Goal: Transaction & Acquisition: Purchase product/service

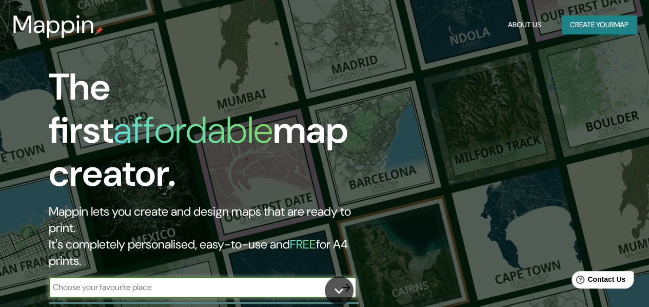
click at [248, 281] on input "text" at bounding box center [192, 287] width 287 height 12
type input "SAN [PERSON_NAME] CATAMARCA"
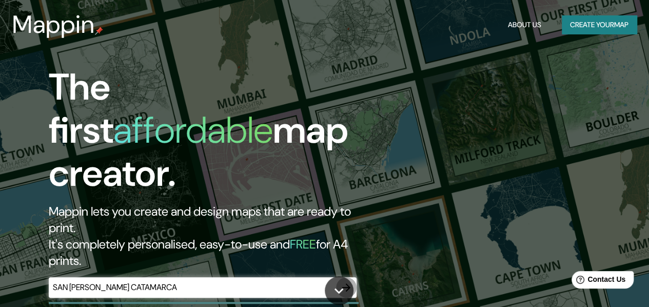
click at [344, 281] on icon "button" at bounding box center [346, 287] width 12 height 12
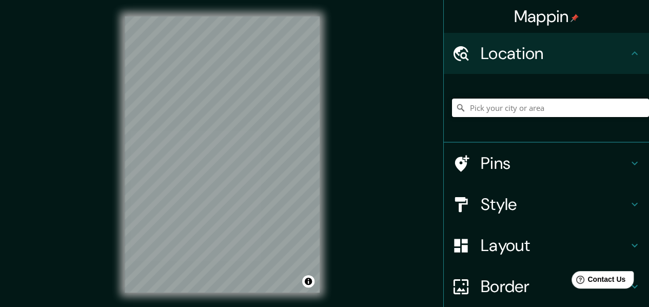
click at [503, 104] on input "Pick your city or area" at bounding box center [550, 108] width 197 height 18
click at [554, 103] on input "[GEOGRAPHIC_DATA][PERSON_NAME], [GEOGRAPHIC_DATA], [GEOGRAPHIC_DATA]" at bounding box center [550, 108] width 197 height 18
click at [597, 102] on input "[GEOGRAPHIC_DATA][PERSON_NAME], [GEOGRAPHIC_DATA], [GEOGRAPHIC_DATA]" at bounding box center [550, 108] width 197 height 18
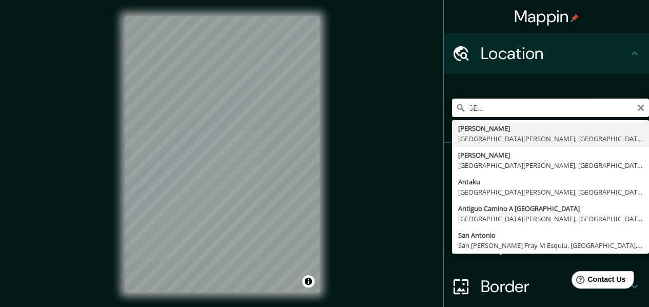
scroll to position [0, 146]
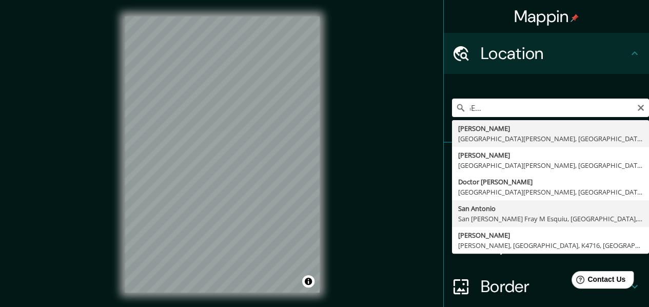
type input "[GEOGRAPHIC_DATA][PERSON_NAME], [GEOGRAPHIC_DATA][PERSON_NAME] Fray M Esquiu, […"
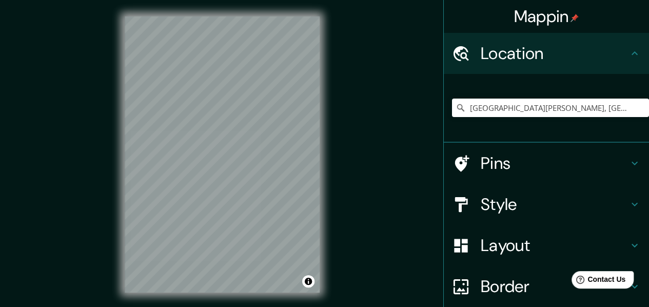
click at [484, 201] on h4 "Style" at bounding box center [555, 204] width 148 height 21
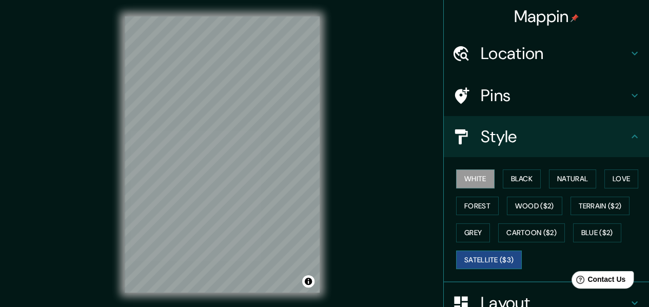
click at [503, 255] on button "Satellite ($3)" at bounding box center [489, 259] width 66 height 19
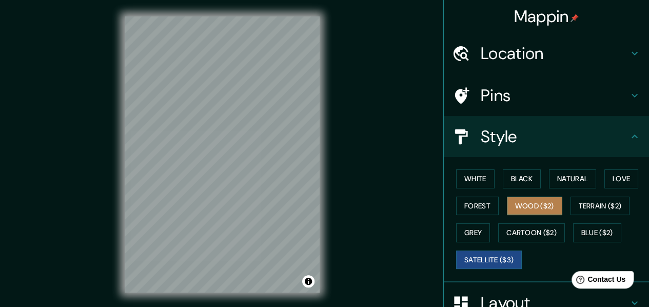
click at [507, 198] on button "Wood ($2)" at bounding box center [534, 206] width 55 height 19
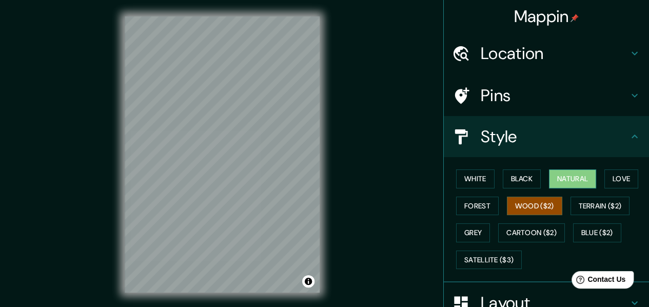
click at [572, 176] on button "Natural" at bounding box center [572, 178] width 47 height 19
click at [548, 202] on button "Wood ($2)" at bounding box center [534, 206] width 55 height 19
click at [208, 64] on div at bounding box center [208, 66] width 8 height 8
click at [203, 64] on div at bounding box center [205, 66] width 8 height 8
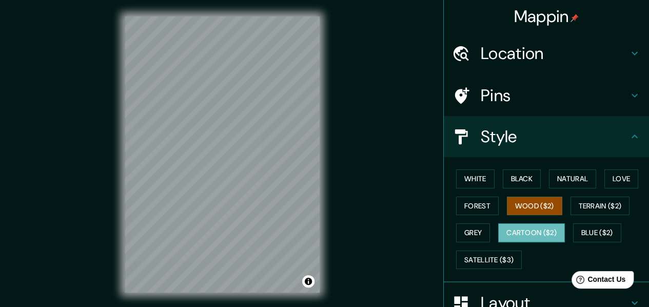
click at [527, 237] on button "Cartoon ($2)" at bounding box center [531, 232] width 67 height 19
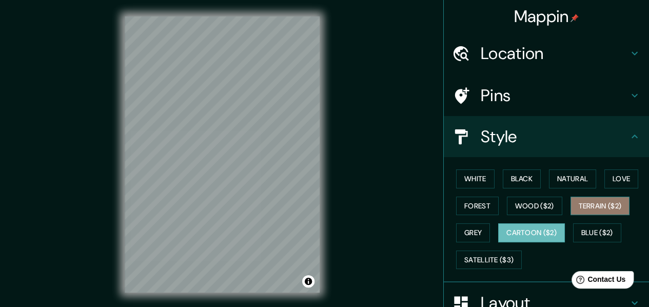
click at [578, 203] on button "Terrain ($2)" at bounding box center [601, 206] width 60 height 19
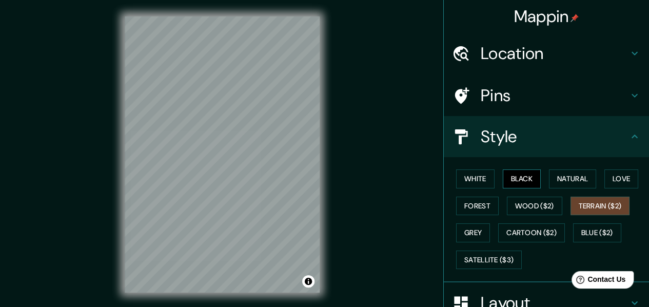
click at [527, 185] on button "Black" at bounding box center [522, 178] width 38 height 19
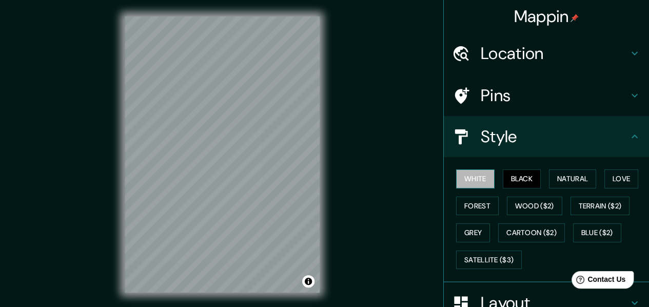
click at [480, 179] on button "White" at bounding box center [475, 178] width 38 height 19
click at [512, 171] on button "Black" at bounding box center [522, 178] width 38 height 19
click at [556, 181] on button "Natural" at bounding box center [572, 178] width 47 height 19
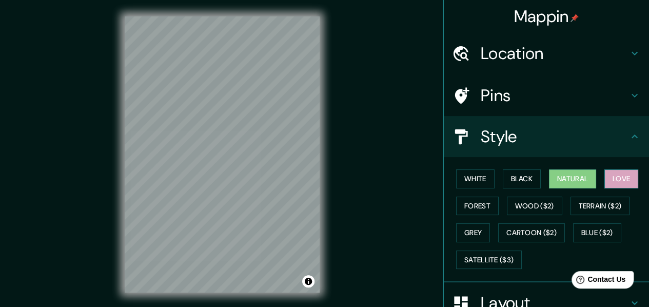
click at [607, 178] on button "Love" at bounding box center [622, 178] width 34 height 19
click at [456, 203] on button "Forest" at bounding box center [477, 206] width 43 height 19
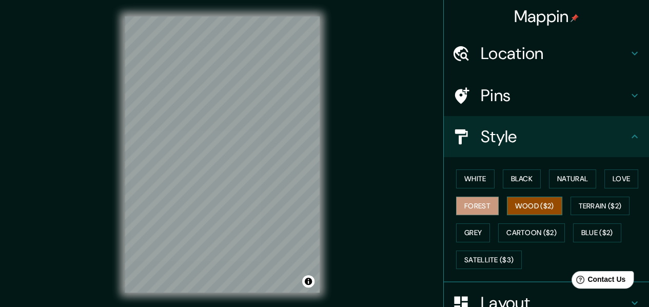
click at [507, 198] on button "Wood ($2)" at bounding box center [534, 206] width 55 height 19
click at [351, 185] on div "Mappin Location [GEOGRAPHIC_DATA][PERSON_NAME], [GEOGRAPHIC_DATA][PERSON_NAME] …" at bounding box center [324, 162] width 649 height 325
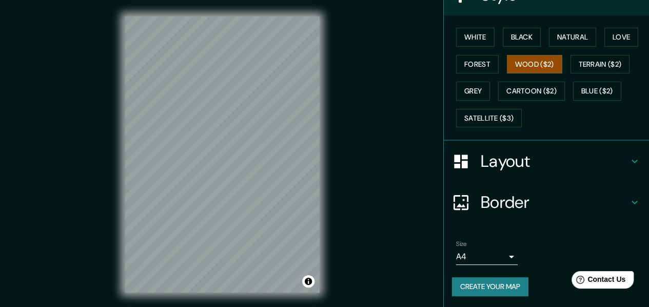
click at [491, 157] on h4 "Layout" at bounding box center [555, 161] width 148 height 21
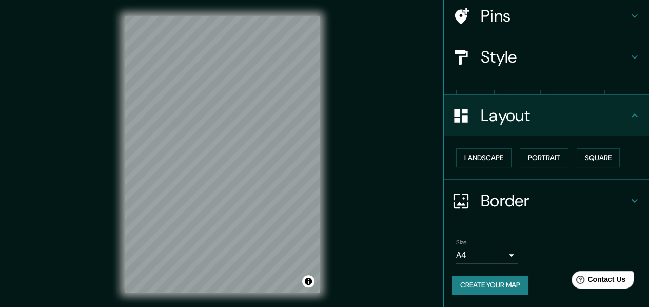
scroll to position [62, 0]
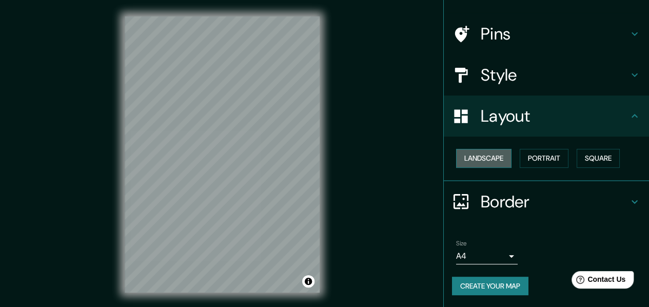
click at [485, 155] on button "Landscape" at bounding box center [483, 158] width 55 height 19
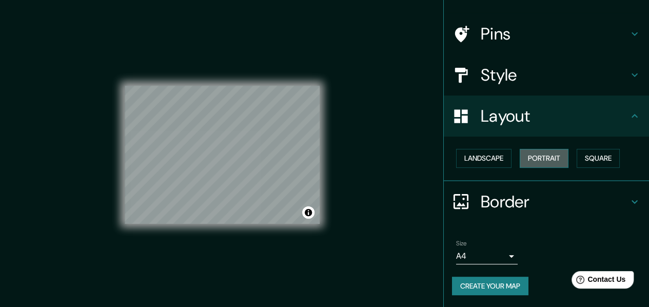
click at [520, 158] on button "Portrait" at bounding box center [544, 158] width 49 height 19
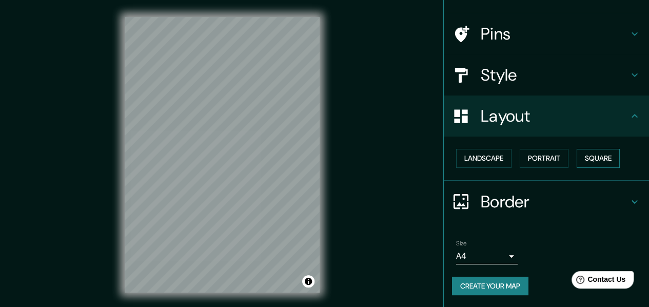
click at [577, 154] on button "Square" at bounding box center [598, 158] width 43 height 19
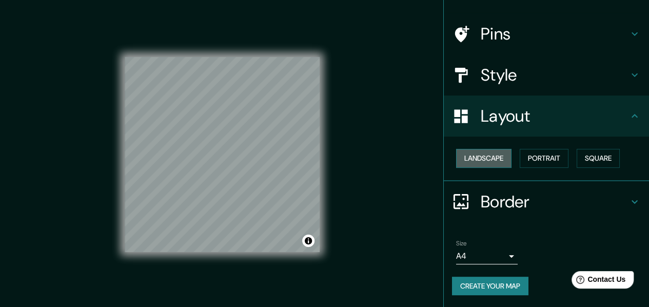
click at [486, 154] on button "Landscape" at bounding box center [483, 158] width 55 height 19
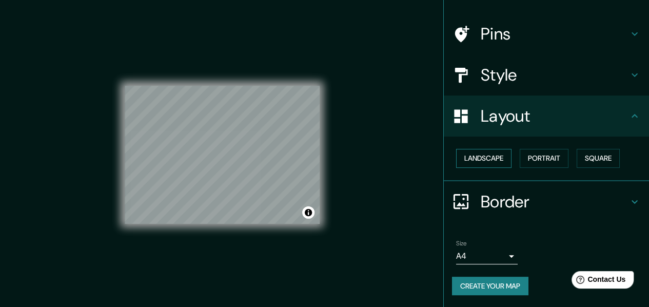
click at [468, 153] on button "Landscape" at bounding box center [483, 158] width 55 height 19
click at [501, 156] on button "Landscape" at bounding box center [483, 158] width 55 height 19
click at [527, 155] on button "Portrait" at bounding box center [544, 158] width 49 height 19
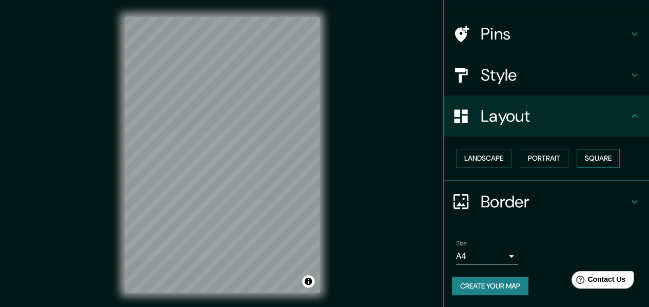
click at [590, 153] on button "Square" at bounding box center [598, 158] width 43 height 19
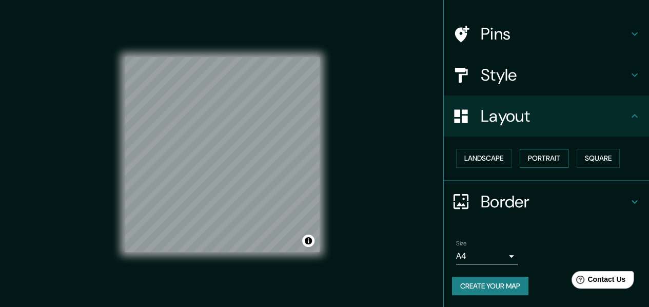
click at [543, 157] on button "Portrait" at bounding box center [544, 158] width 49 height 19
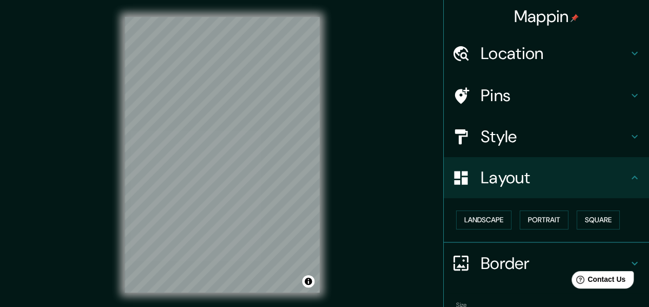
scroll to position [0, 0]
click at [514, 102] on h4 "Pins" at bounding box center [555, 95] width 148 height 21
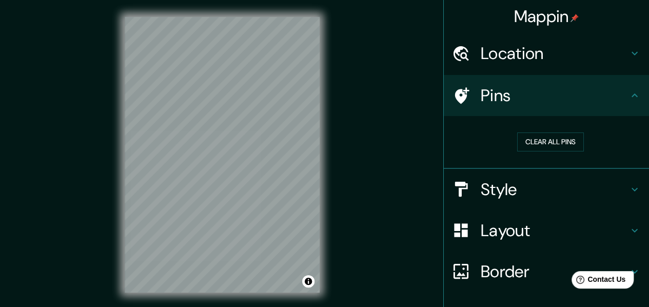
click at [513, 102] on h4 "Pins" at bounding box center [555, 95] width 148 height 21
click at [505, 193] on h4 "Style" at bounding box center [555, 189] width 148 height 21
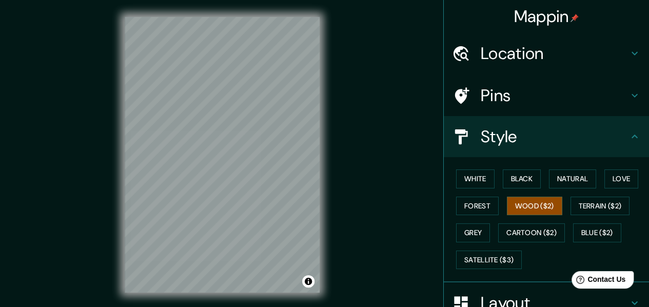
scroll to position [51, 0]
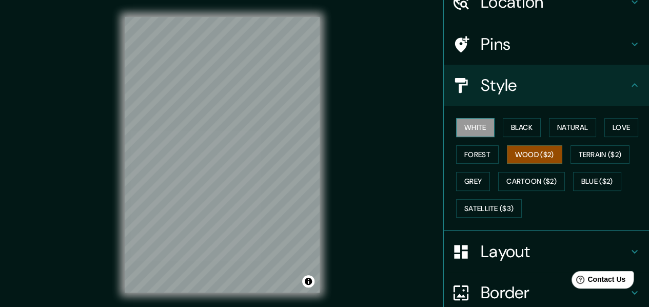
click at [465, 123] on button "White" at bounding box center [475, 127] width 38 height 19
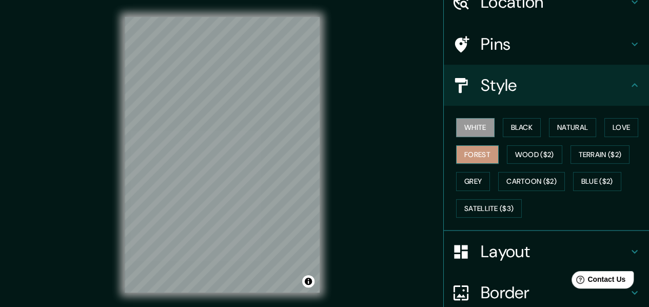
click at [484, 154] on button "Forest" at bounding box center [477, 154] width 43 height 19
click at [472, 178] on button "Grey" at bounding box center [473, 181] width 34 height 19
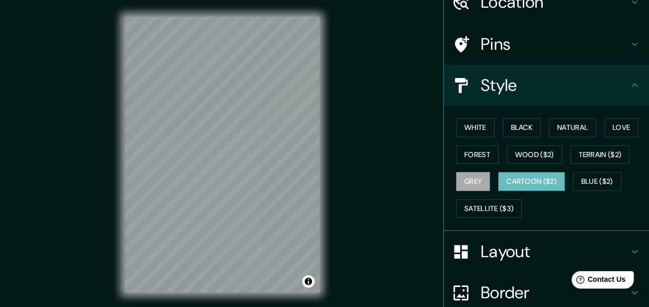
click at [507, 176] on button "Cartoon ($2)" at bounding box center [531, 181] width 67 height 19
click at [525, 152] on button "Wood ($2)" at bounding box center [534, 154] width 55 height 19
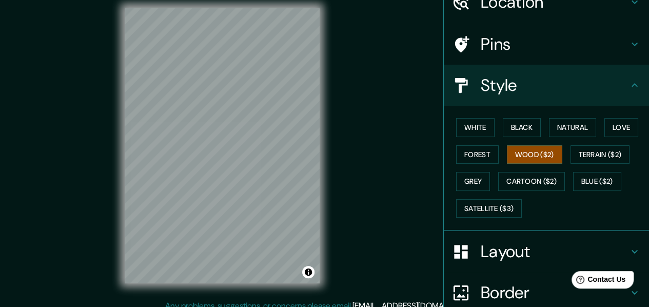
scroll to position [18, 0]
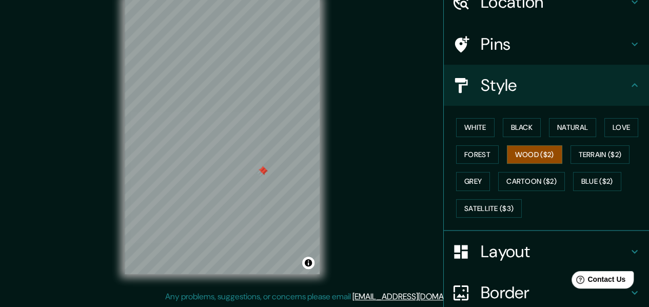
drag, startPoint x: 261, startPoint y: 175, endPoint x: 259, endPoint y: 170, distance: 5.5
click at [259, 170] on div at bounding box center [262, 170] width 8 height 8
click at [263, 170] on div at bounding box center [264, 172] width 8 height 8
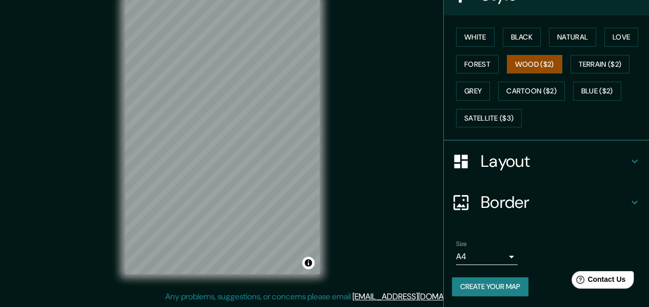
click at [506, 252] on body "Mappin Location [GEOGRAPHIC_DATA][PERSON_NAME], [GEOGRAPHIC_DATA][PERSON_NAME] …" at bounding box center [324, 135] width 649 height 307
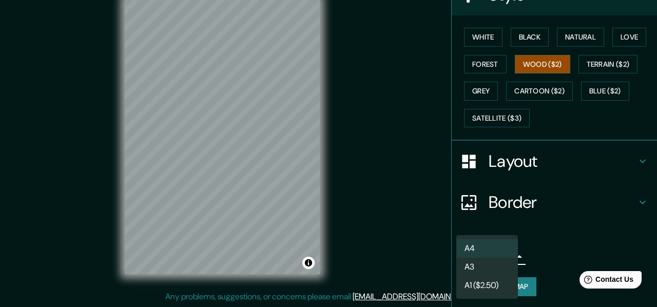
click at [430, 265] on div at bounding box center [328, 153] width 657 height 307
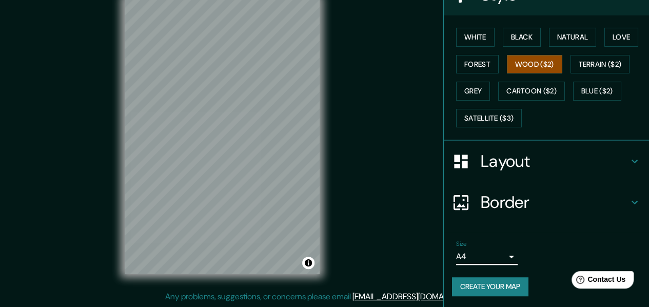
click at [503, 199] on h4 "Border" at bounding box center [555, 202] width 148 height 21
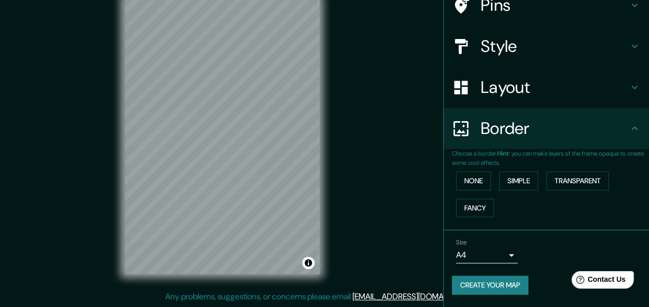
scroll to position [89, 0]
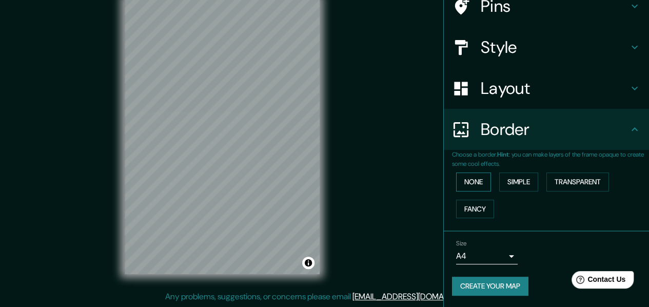
click at [474, 176] on button "None" at bounding box center [473, 181] width 35 height 19
click at [500, 175] on button "Simple" at bounding box center [518, 181] width 39 height 19
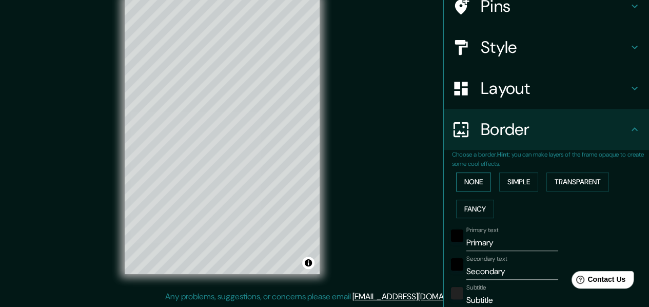
click at [469, 181] on button "None" at bounding box center [473, 181] width 35 height 19
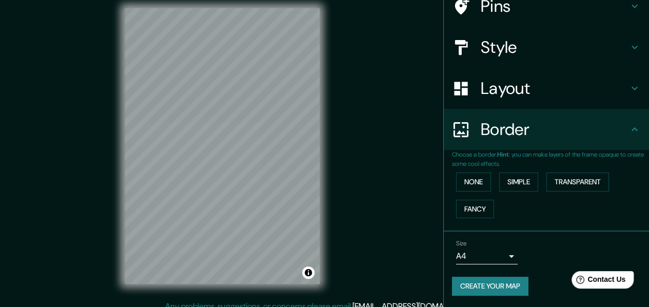
scroll to position [0, 0]
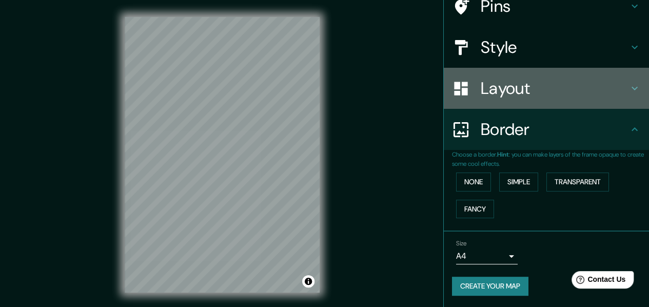
click at [528, 96] on h4 "Layout" at bounding box center [555, 88] width 148 height 21
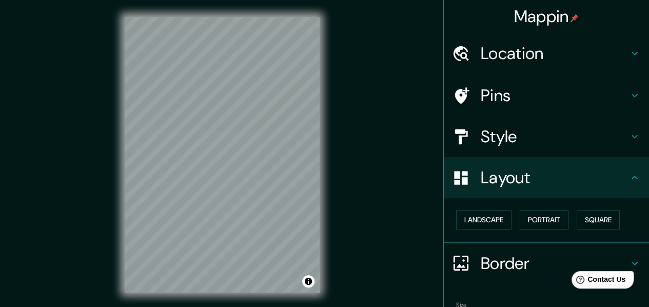
click at [520, 55] on h4 "Location" at bounding box center [555, 53] width 148 height 21
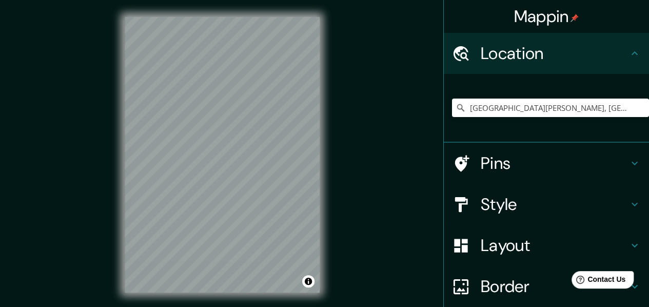
click at [520, 55] on h4 "Location" at bounding box center [555, 53] width 148 height 21
click at [499, 164] on h4 "Pins" at bounding box center [555, 163] width 148 height 21
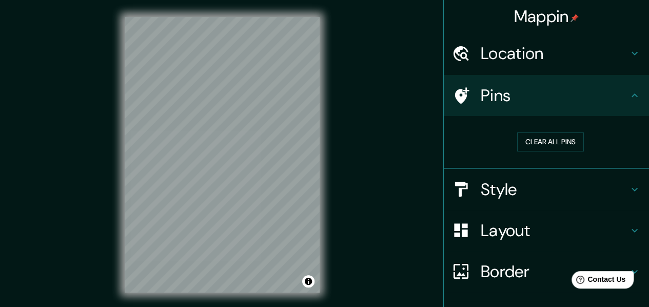
click at [526, 107] on div "Pins" at bounding box center [546, 95] width 205 height 41
click at [515, 181] on h4 "Style" at bounding box center [555, 189] width 148 height 21
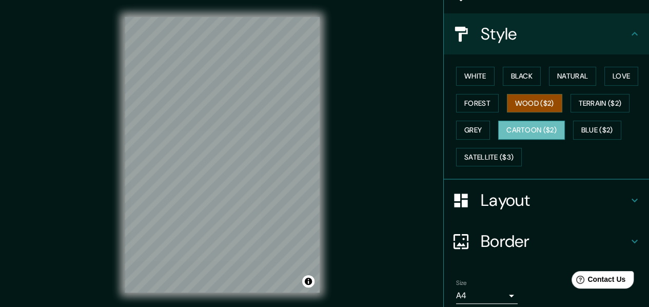
scroll to position [51, 0]
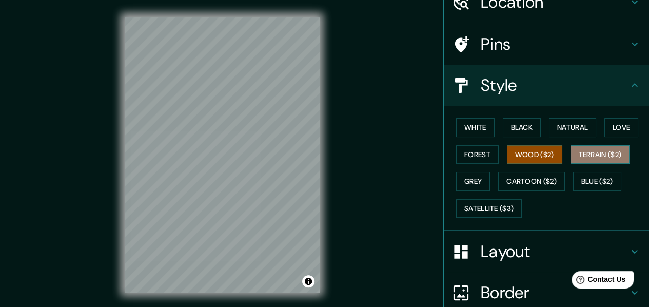
click at [571, 148] on button "Terrain ($2)" at bounding box center [601, 154] width 60 height 19
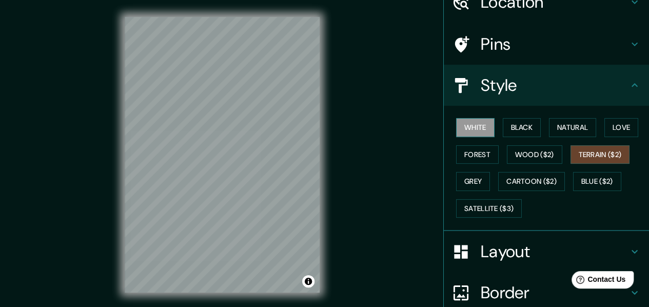
click at [481, 126] on button "White" at bounding box center [475, 127] width 38 height 19
click at [531, 126] on button "Black" at bounding box center [522, 127] width 38 height 19
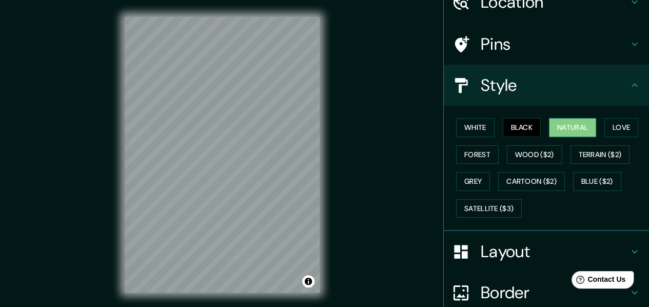
click at [563, 124] on button "Natural" at bounding box center [572, 127] width 47 height 19
click at [625, 134] on button "Love" at bounding box center [622, 127] width 34 height 19
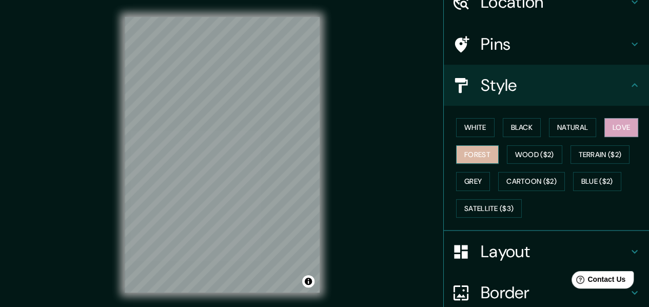
click at [456, 148] on button "Forest" at bounding box center [477, 154] width 43 height 19
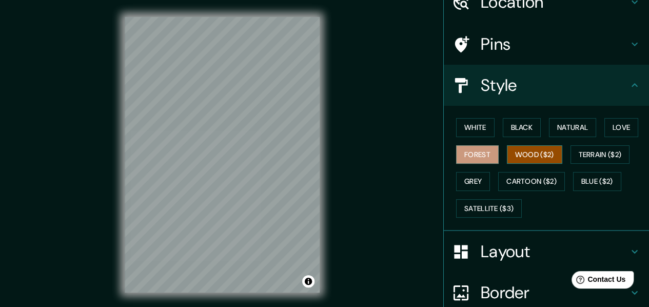
click at [535, 151] on button "Wood ($2)" at bounding box center [534, 154] width 55 height 19
